Goal: Task Accomplishment & Management: Use online tool/utility

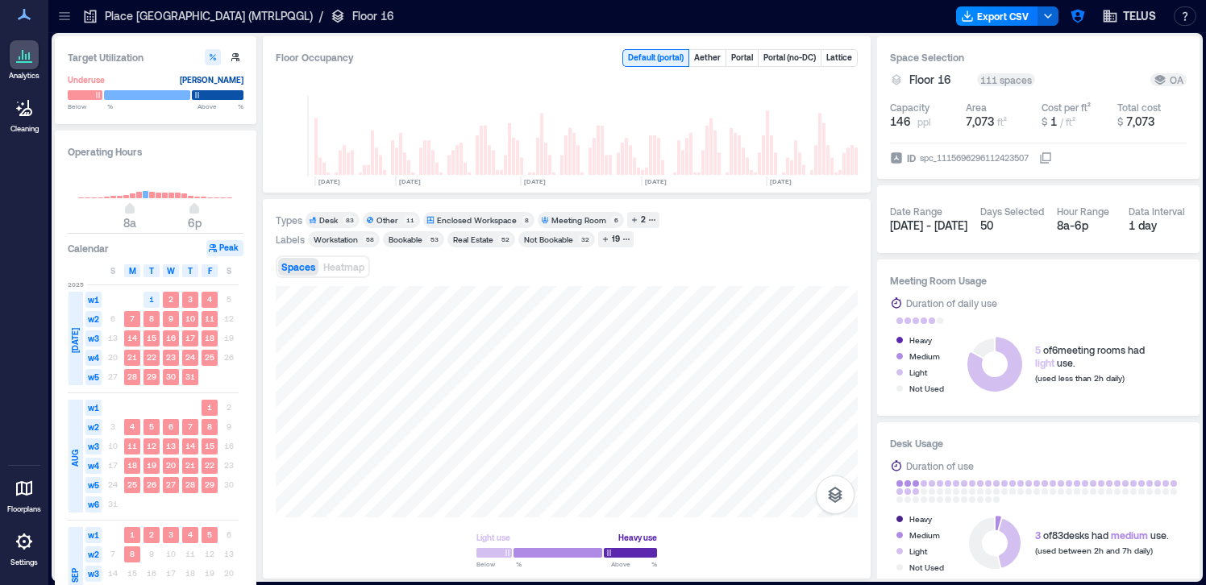
scroll to position [0, 2644]
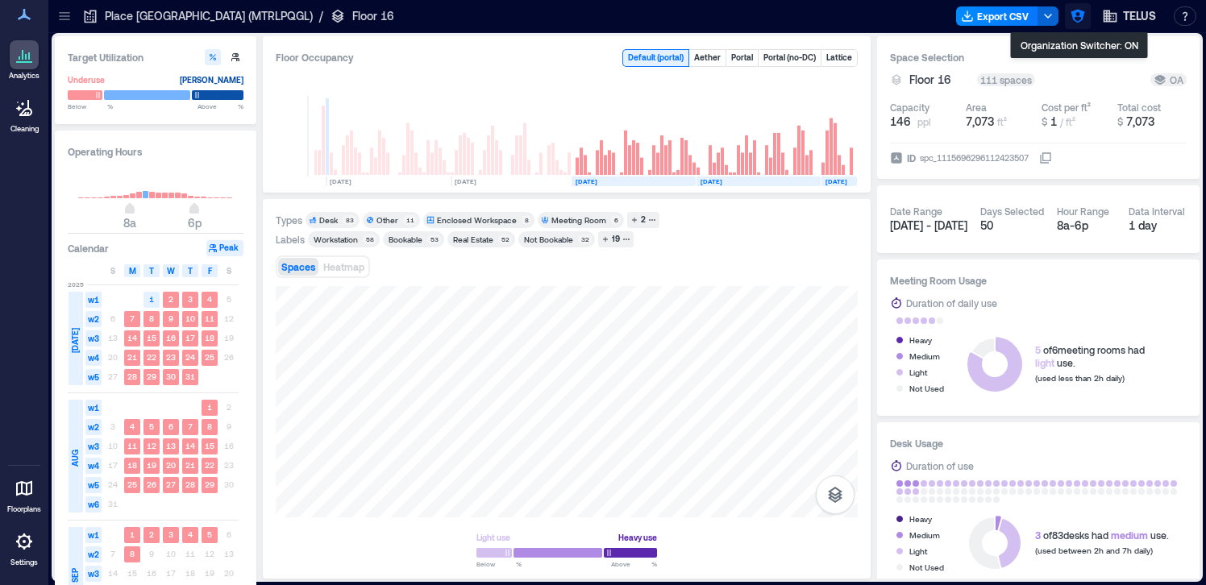
click at [1078, 17] on icon "button" at bounding box center [1077, 16] width 16 height 16
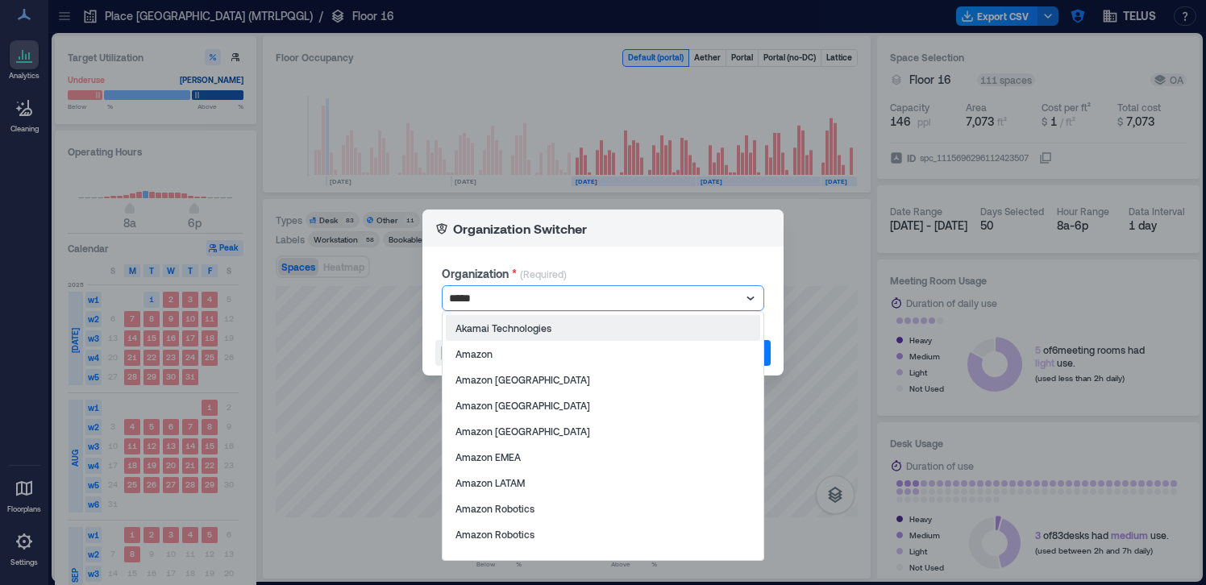
type input "******"
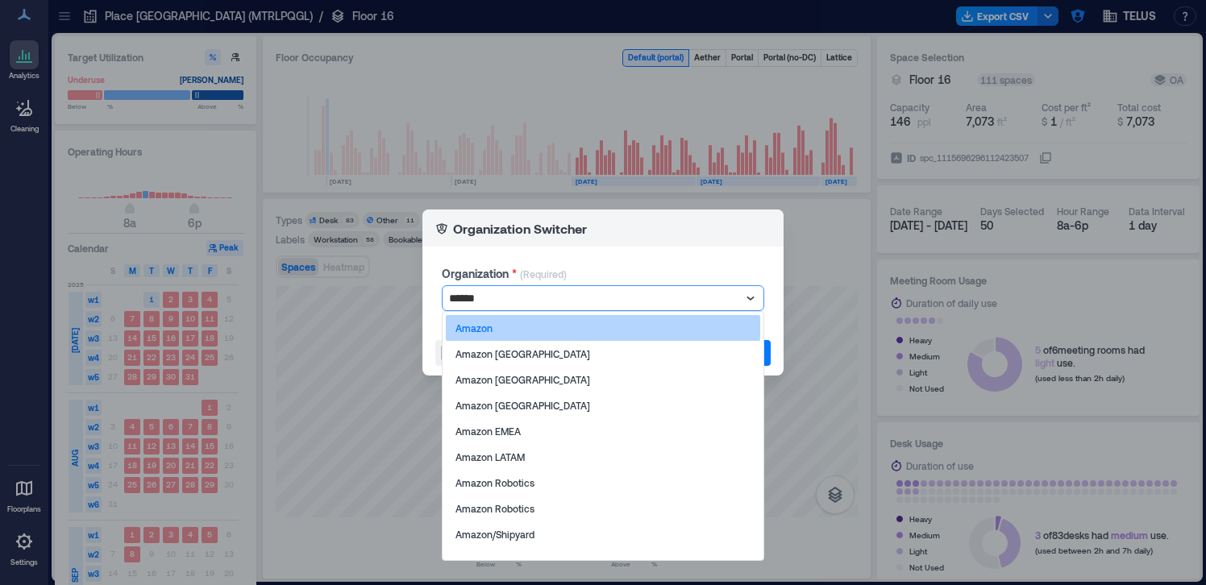
click at [719, 323] on div "Amazon" at bounding box center [603, 328] width 314 height 26
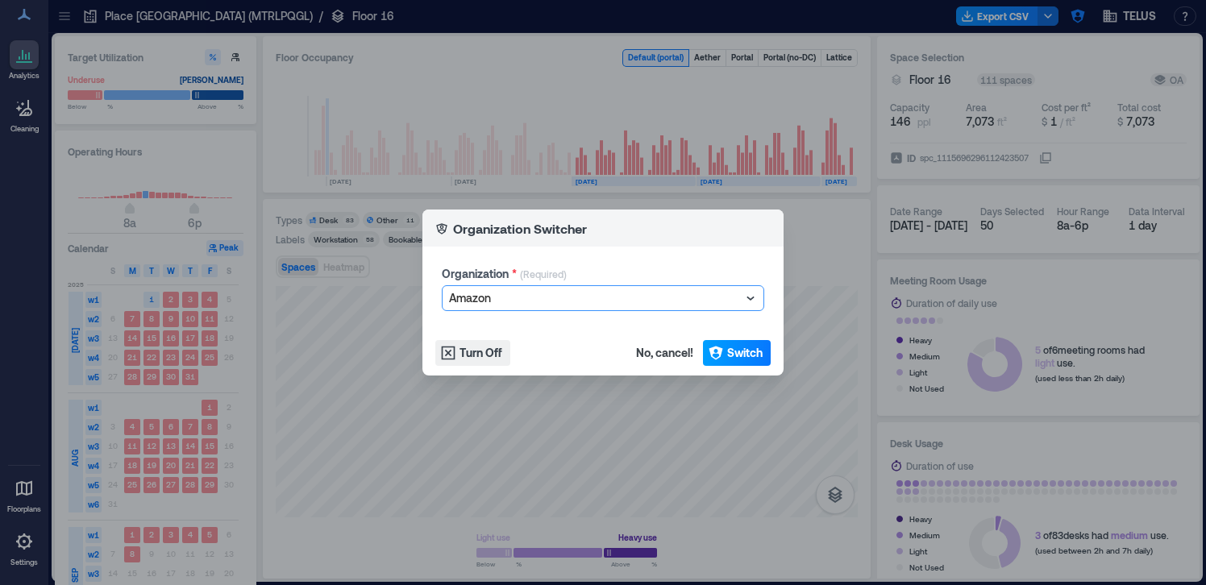
click at [727, 351] on span "Switch" at bounding box center [744, 353] width 35 height 16
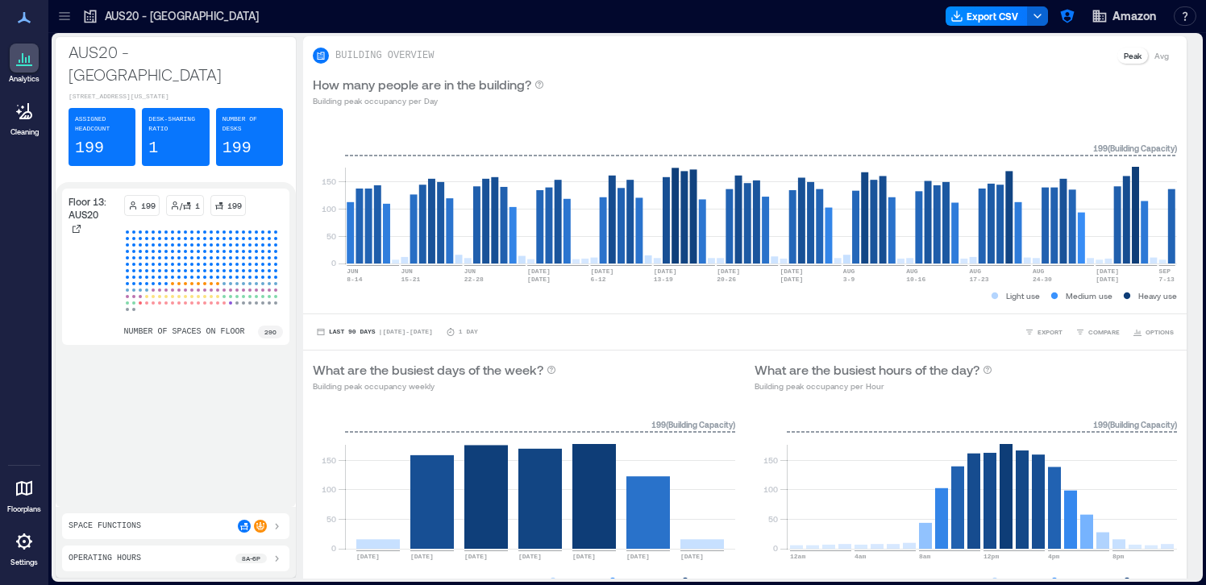
click at [72, 18] on icon at bounding box center [64, 16] width 16 height 16
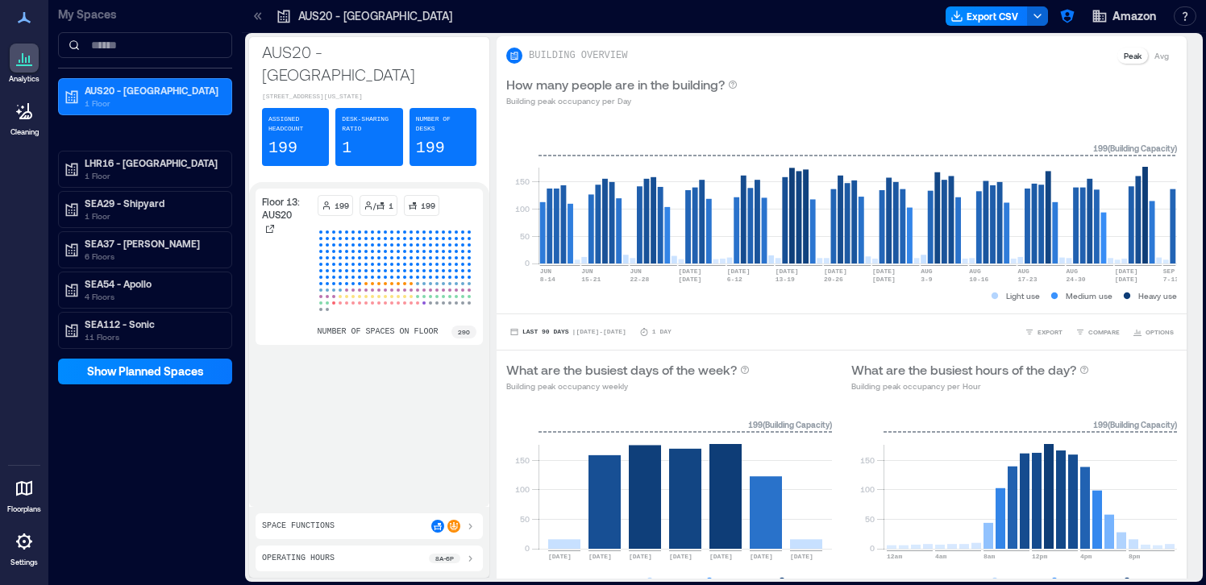
click at [22, 551] on div at bounding box center [24, 541] width 29 height 29
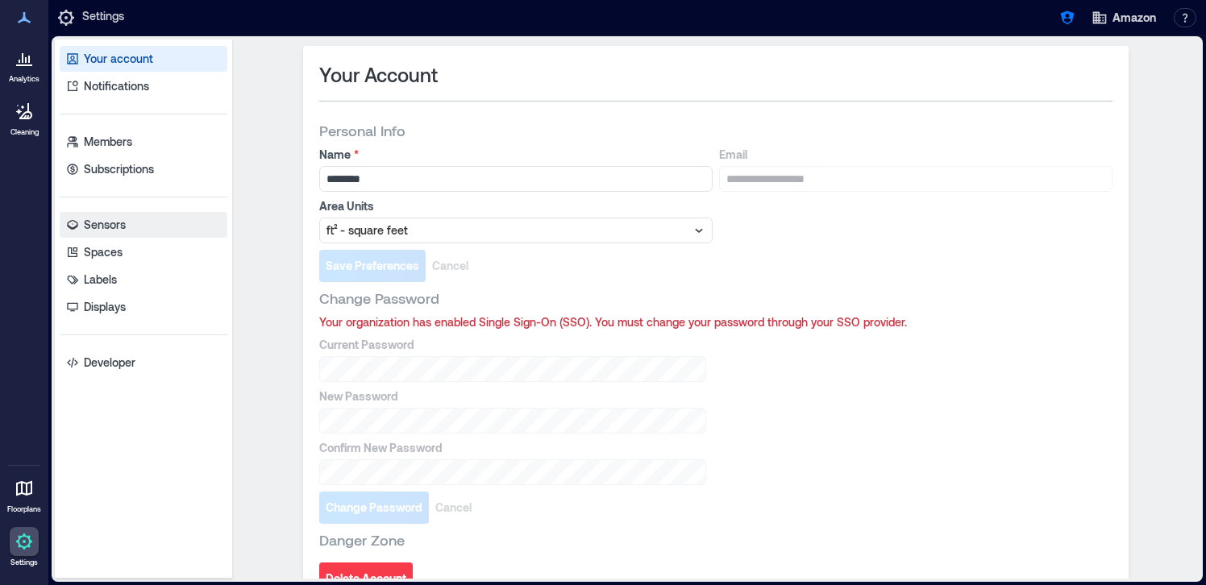
click at [129, 230] on link "Sensors" at bounding box center [144, 225] width 168 height 26
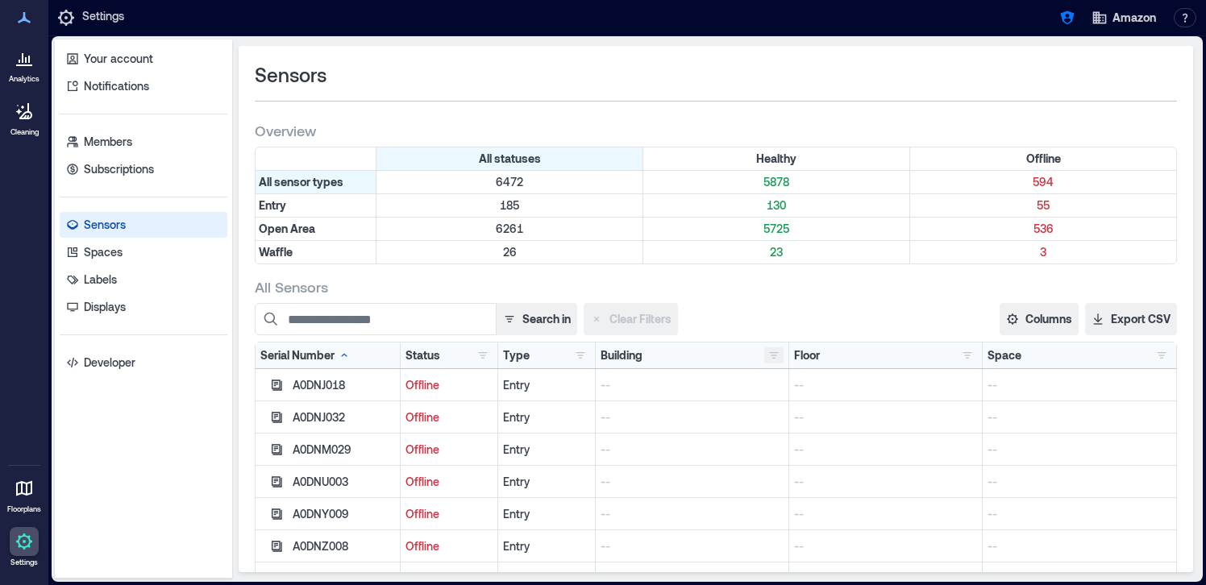
click at [771, 355] on button "button" at bounding box center [773, 355] width 19 height 16
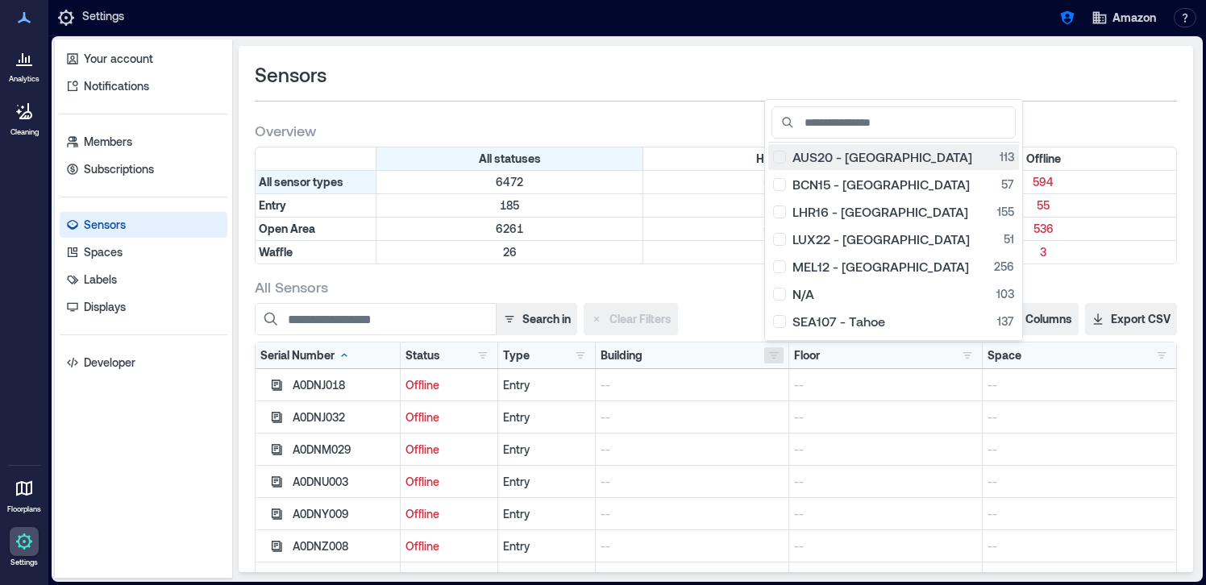
click at [781, 159] on div "AUS20 - [GEOGRAPHIC_DATA] 113" at bounding box center [893, 157] width 241 height 16
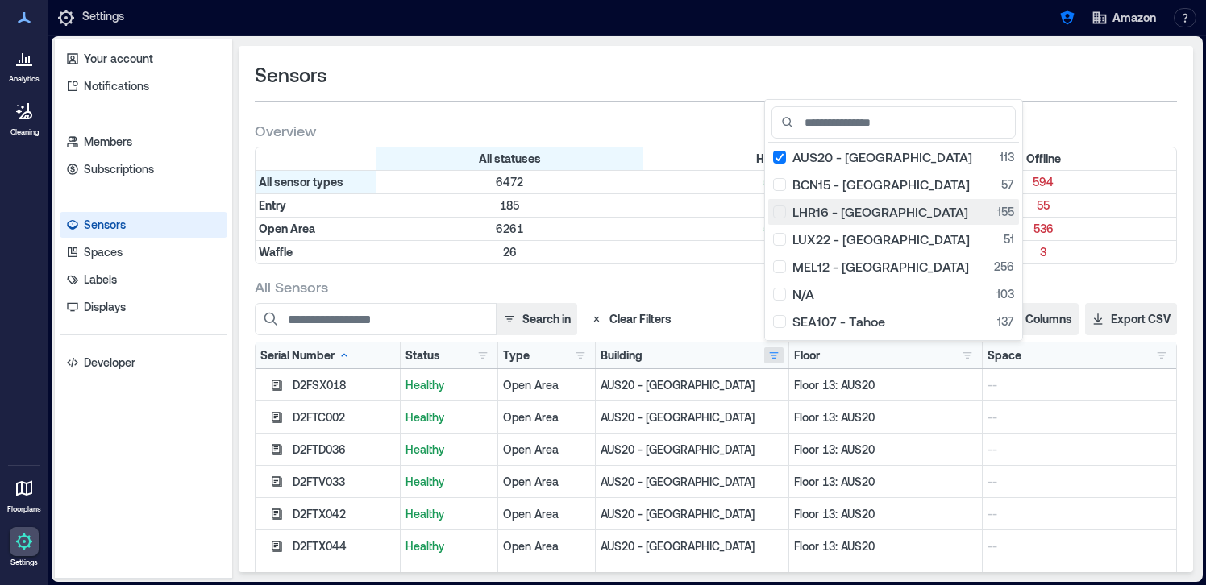
click at [782, 210] on div "LHR16 - [GEOGRAPHIC_DATA] 155" at bounding box center [893, 212] width 241 height 16
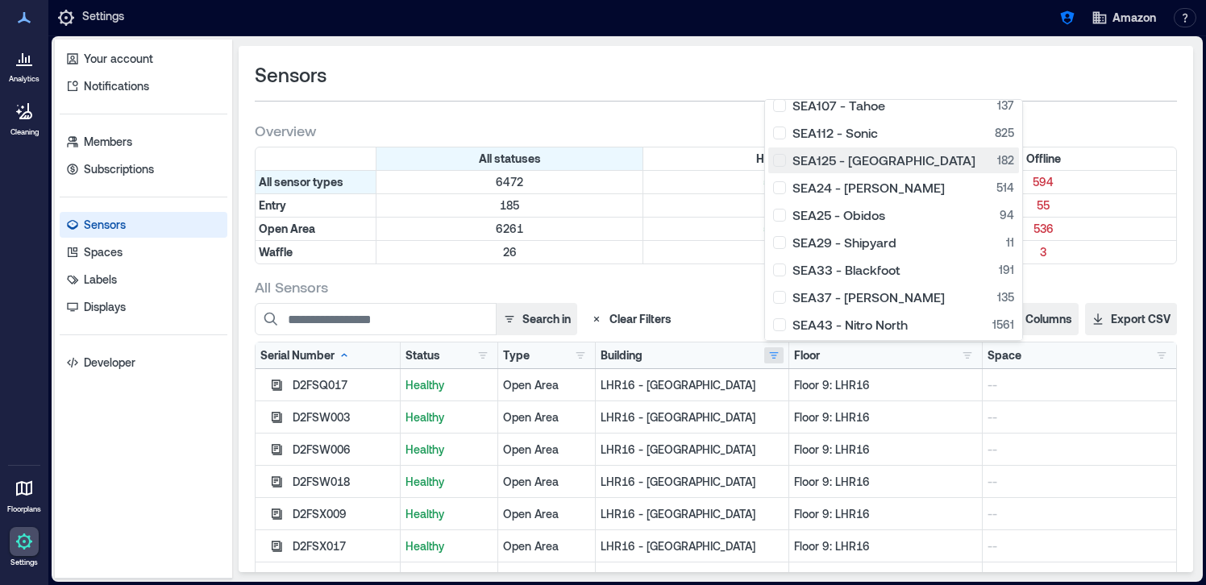
scroll to position [222, 0]
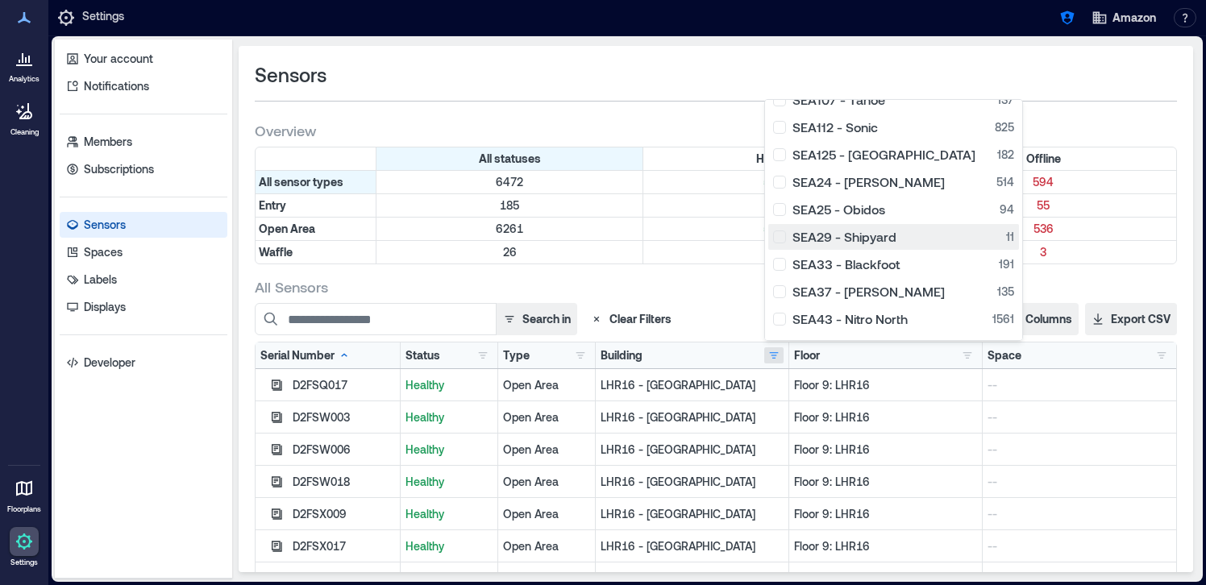
click at [785, 243] on div "SEA29 - Shipyard 11" at bounding box center [893, 237] width 241 height 16
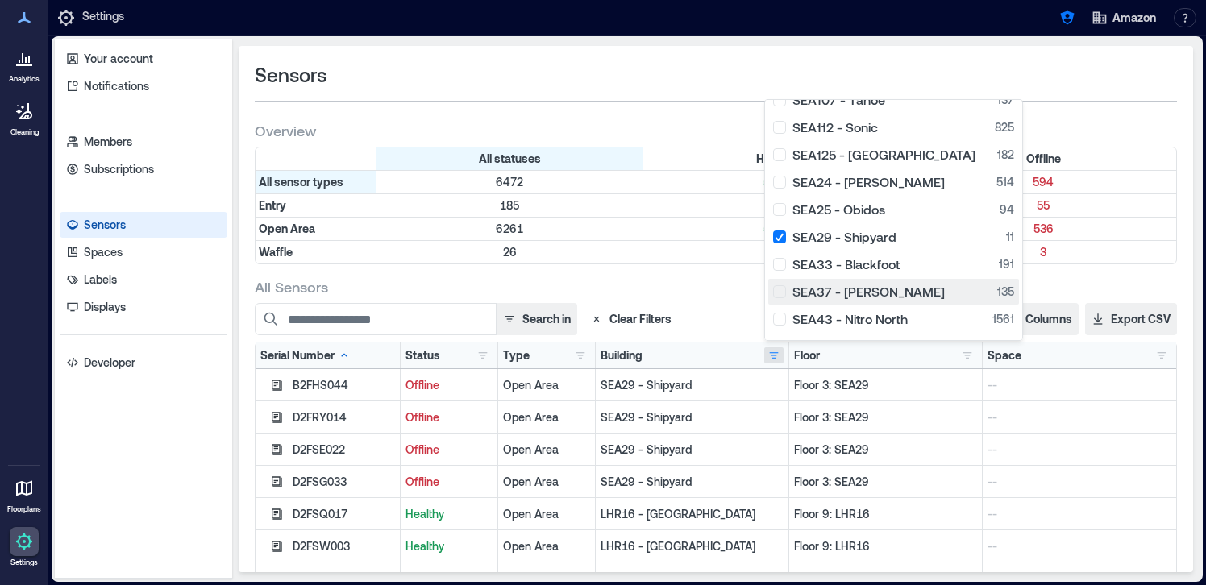
click at [783, 289] on div "SEA37 - [PERSON_NAME] 135" at bounding box center [893, 292] width 241 height 16
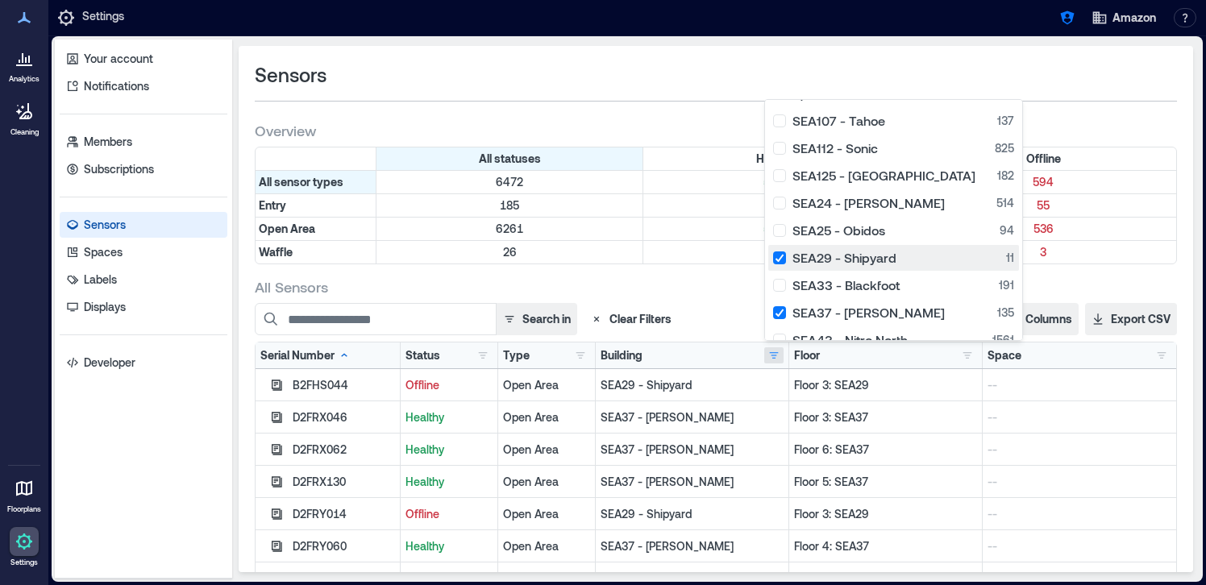
scroll to position [183, 0]
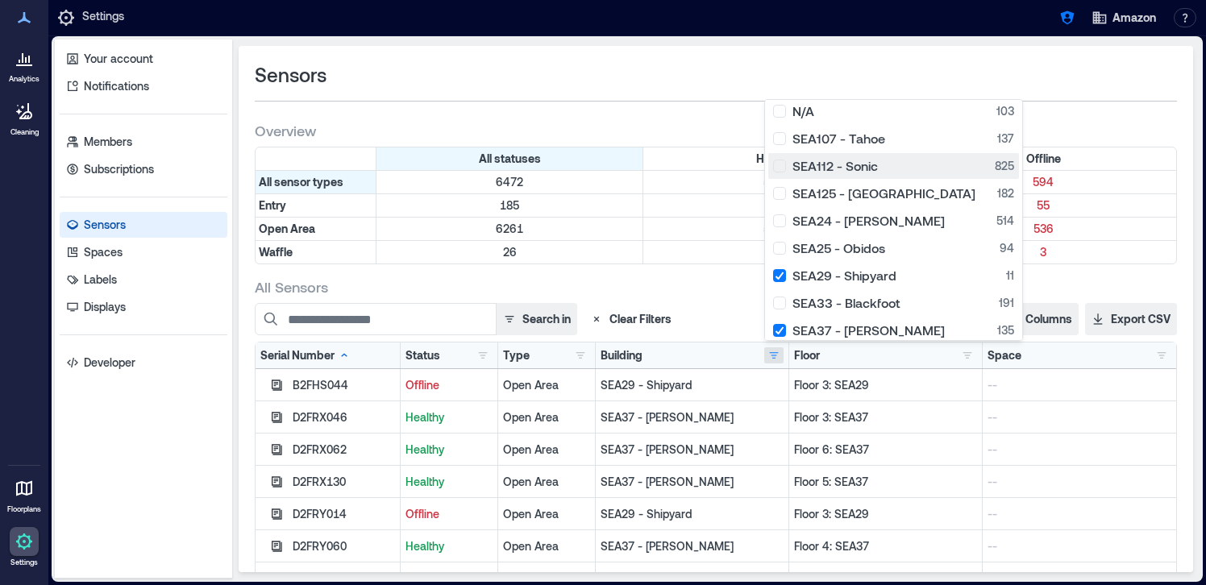
click at [782, 169] on div "SEA112 - Sonic 825" at bounding box center [893, 166] width 241 height 16
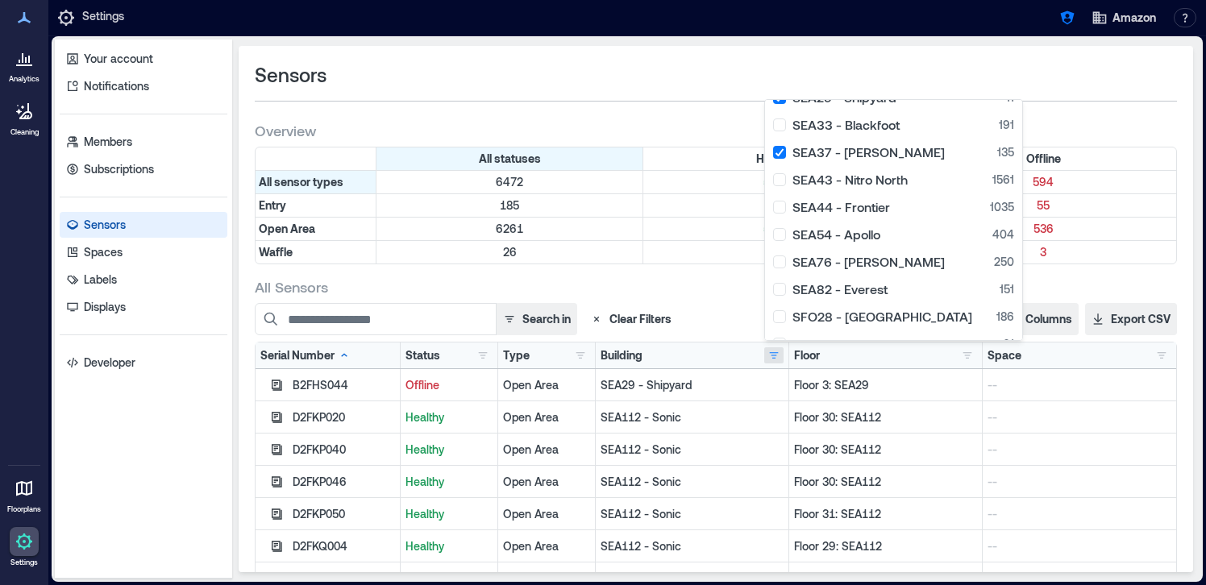
scroll to position [379, 0]
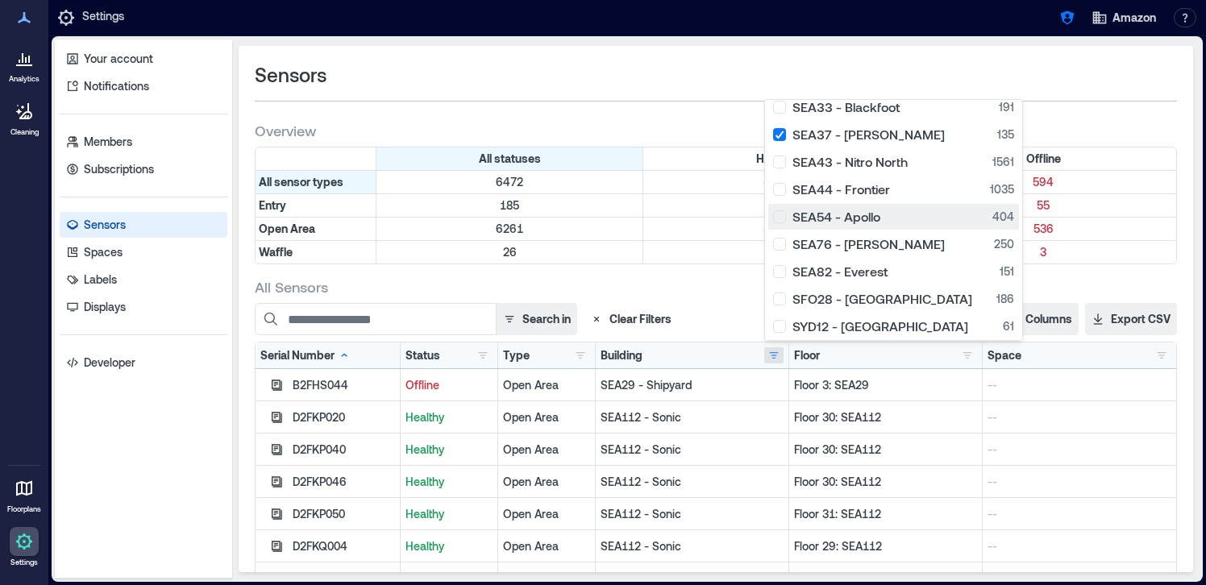
click at [784, 218] on div "SEA54 - Apollo 404" at bounding box center [893, 217] width 241 height 16
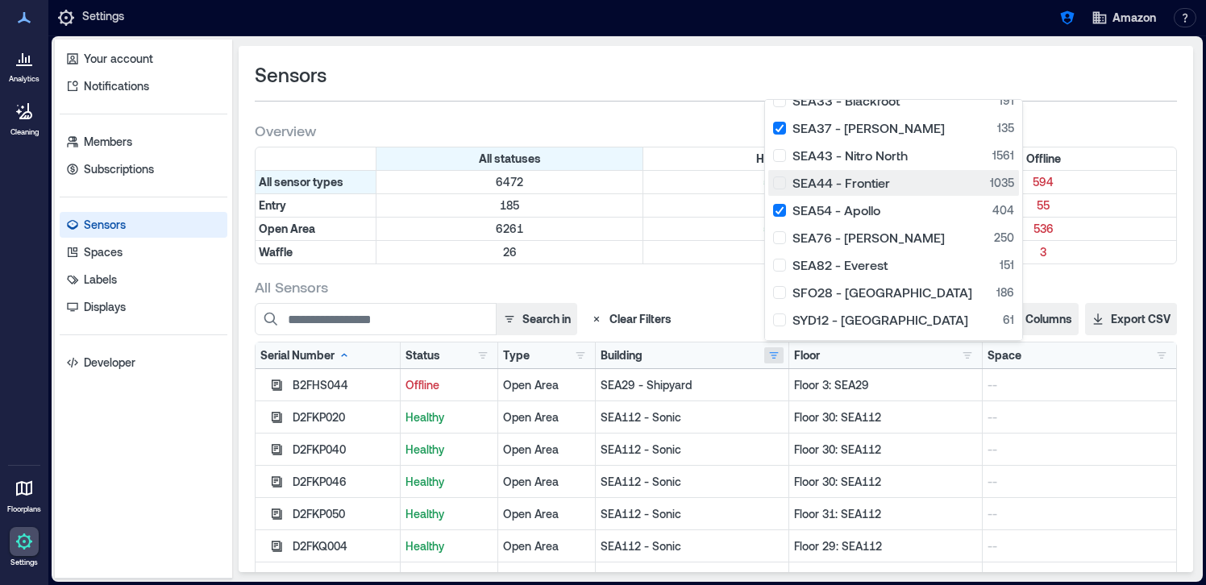
scroll to position [409, 0]
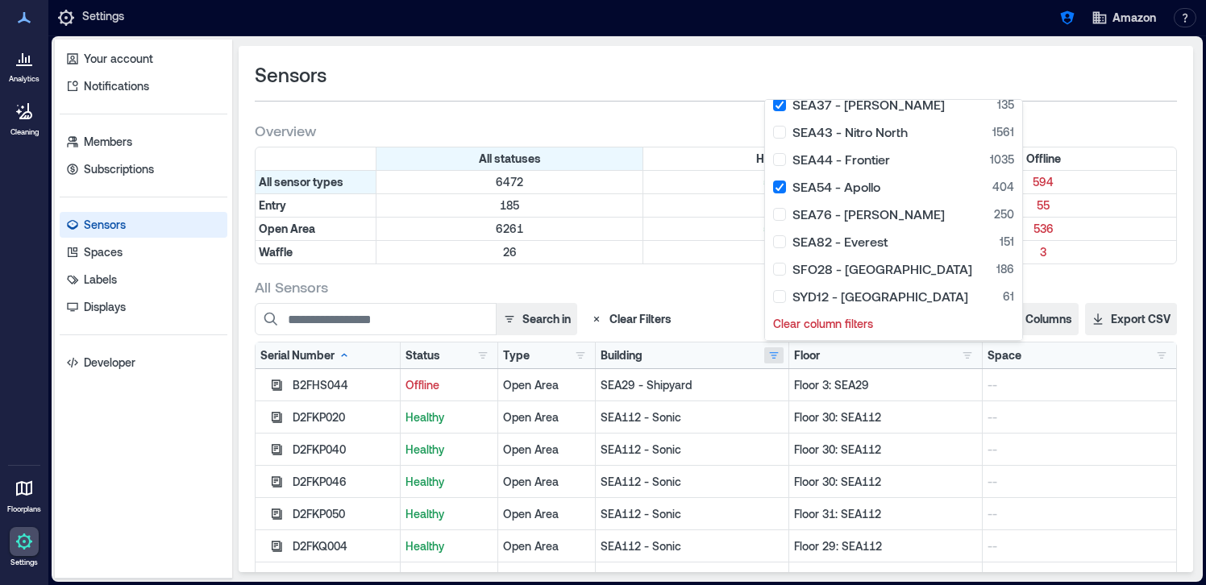
click at [734, 274] on div "Sensors Overview All statuses Healthy Offline All sensor types 6472 5878 594 En…" at bounding box center [716, 309] width 954 height 526
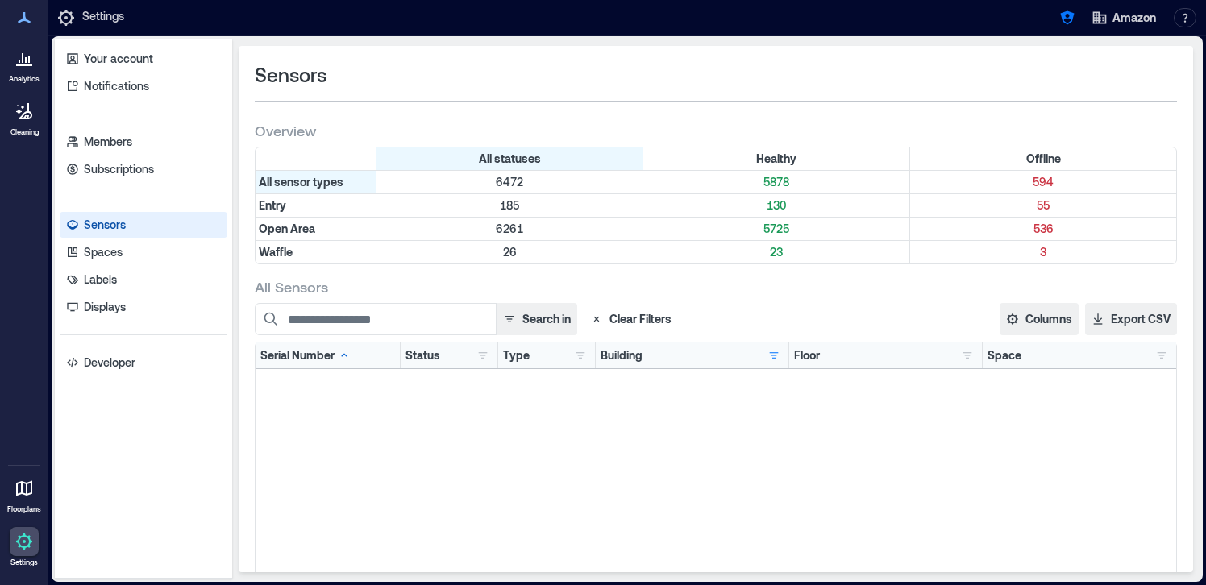
scroll to position [0, 0]
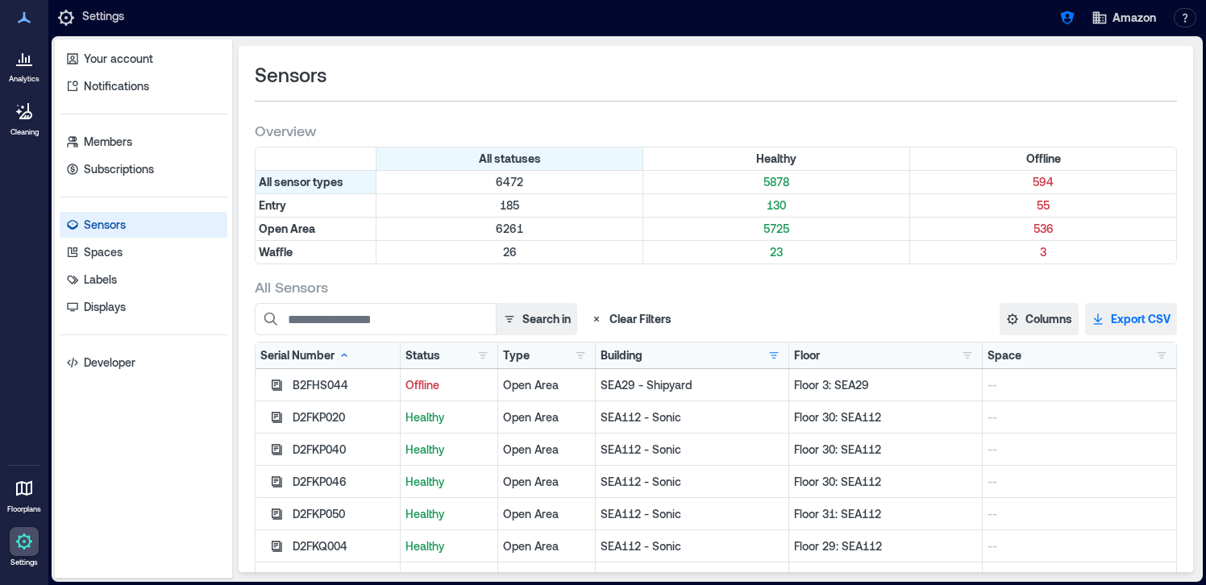
click at [1162, 324] on button "Export CSV" at bounding box center [1131, 319] width 92 height 32
